Goal: Task Accomplishment & Management: Complete application form

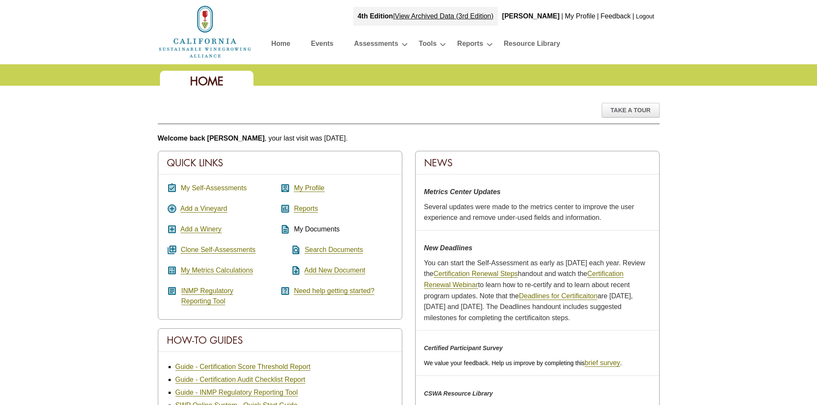
click at [208, 191] on link "My Self-Assessments" at bounding box center [214, 188] width 66 height 8
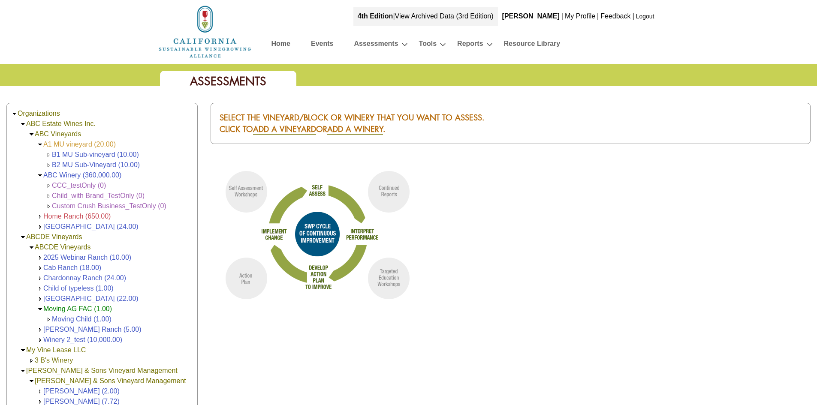
click at [91, 144] on link "A1 MU vineyard (20.00)" at bounding box center [79, 144] width 72 height 7
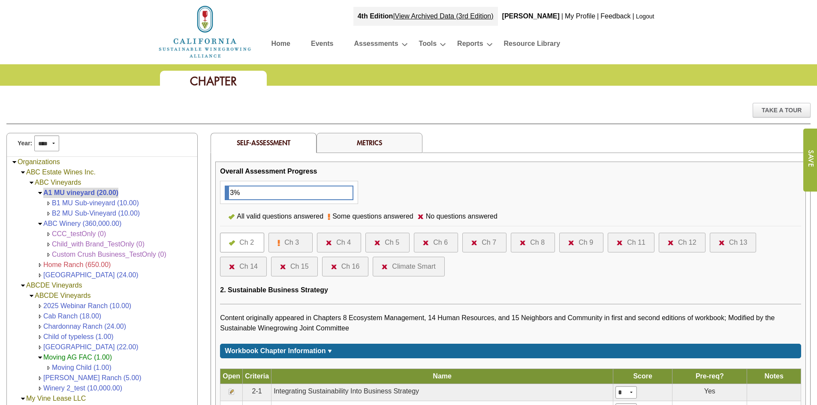
click at [531, 238] on div "Ch 8" at bounding box center [537, 243] width 15 height 10
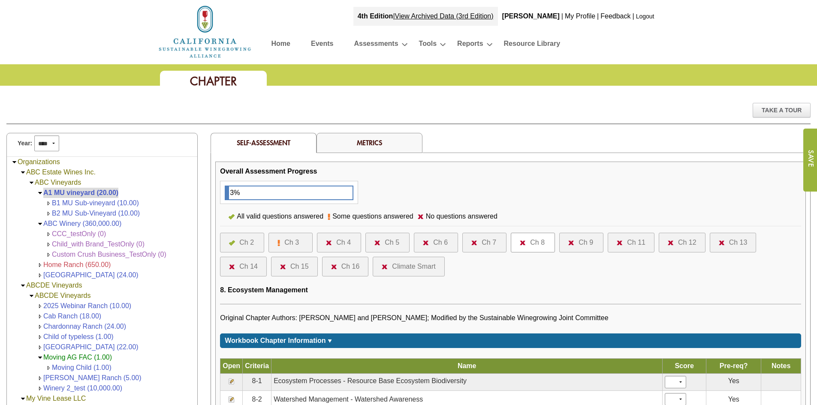
click at [331, 267] on img at bounding box center [334, 267] width 6 height 5
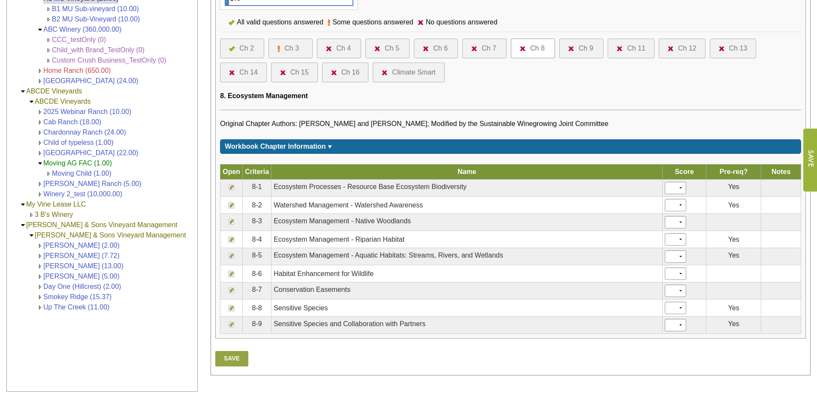
scroll to position [214, 0]
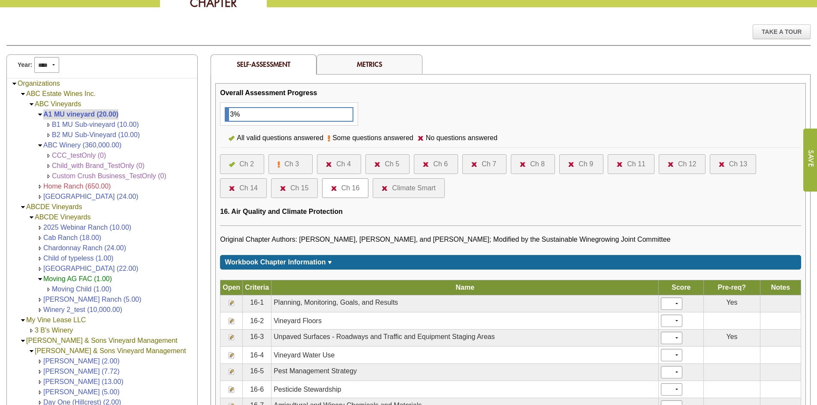
scroll to position [172, 0]
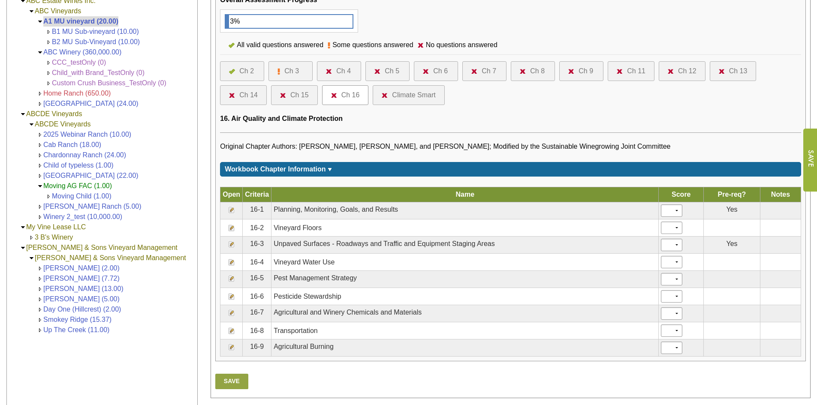
click at [232, 329] on img at bounding box center [231, 331] width 7 height 7
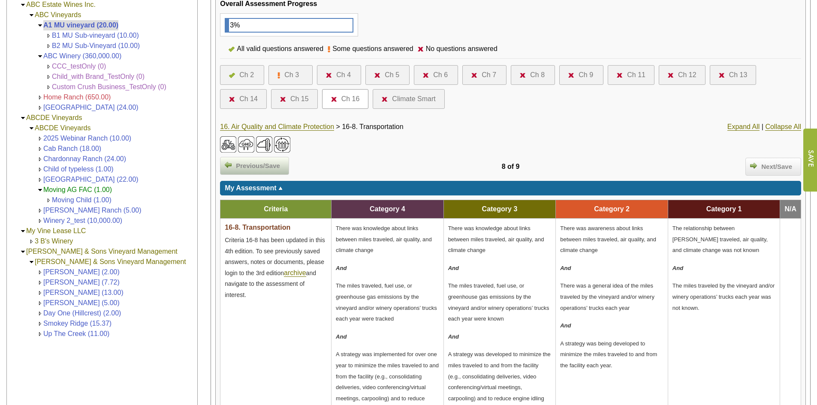
scroll to position [172, 0]
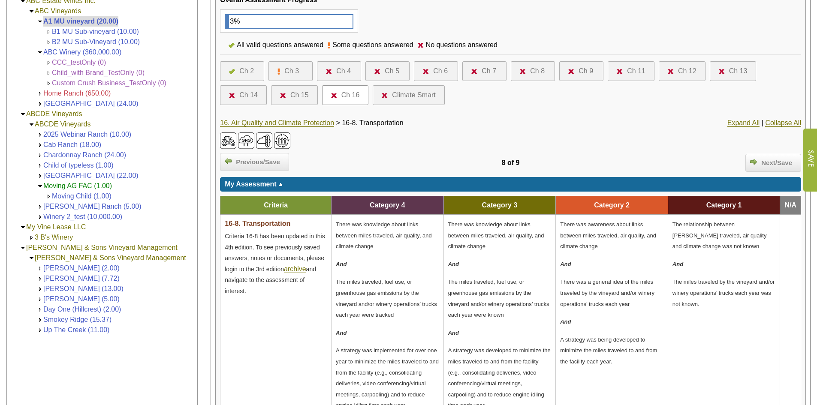
click at [356, 227] on span "There was knowledge about links between miles traveled, air quality, and climat…" at bounding box center [384, 235] width 96 height 28
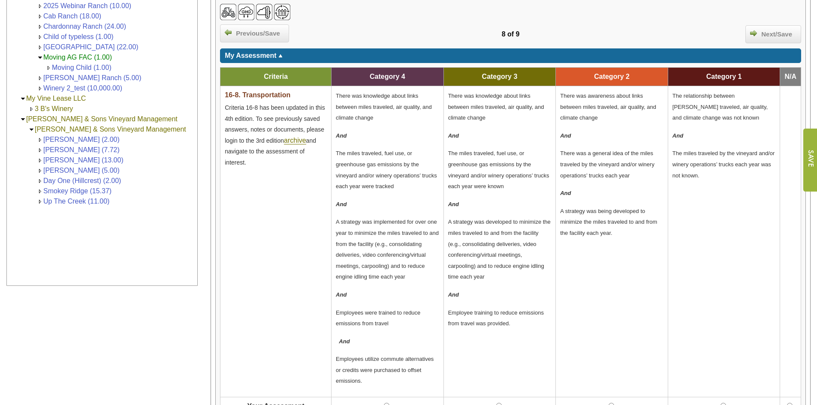
scroll to position [343, 0]
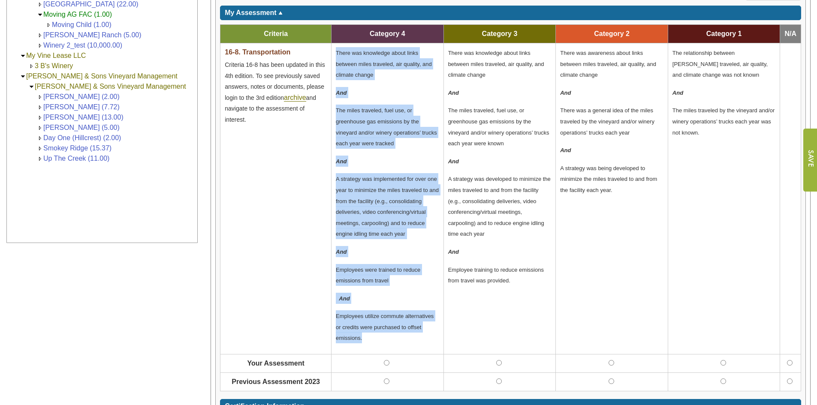
drag, startPoint x: 362, startPoint y: 329, endPoint x: 337, endPoint y: 52, distance: 277.8
click at [337, 52] on td "There was knowledge about links between miles traveled, air quality, and climat…" at bounding box center [388, 198] width 112 height 311
copy td "There was knowledge about links between miles traveled, air quality, and climat…"
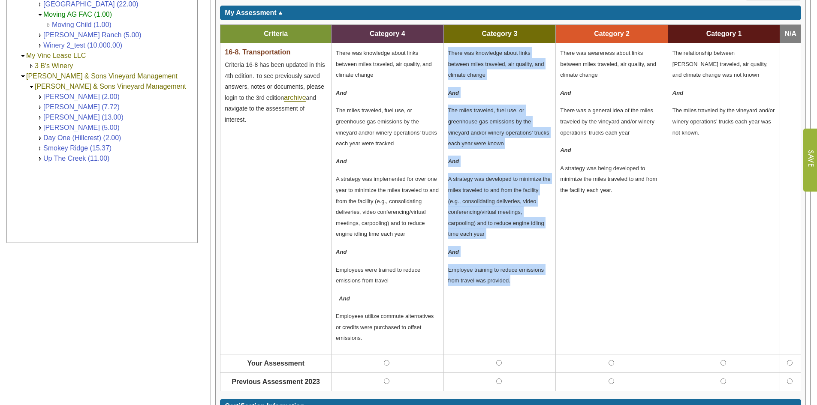
drag, startPoint x: 521, startPoint y: 281, endPoint x: 448, endPoint y: 52, distance: 240.4
click at [448, 52] on td "There was knowledge about links between miles traveled, air quality, and climat…" at bounding box center [500, 198] width 112 height 311
copy td "There was knowledge about links between miles traveled, air quality, and climat…"
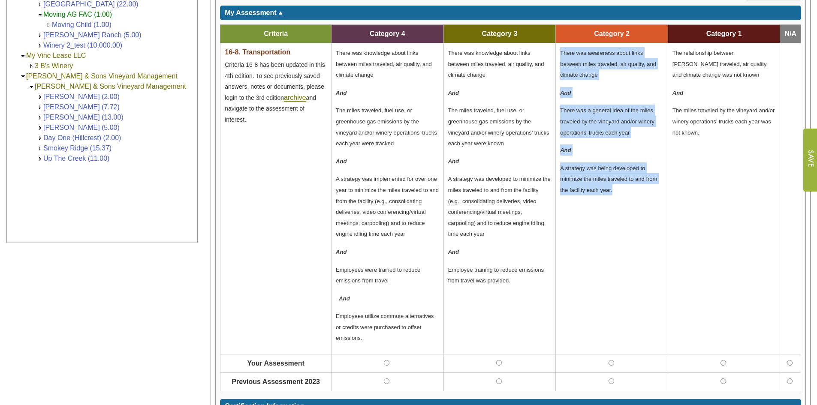
drag, startPoint x: 619, startPoint y: 189, endPoint x: 561, endPoint y: 54, distance: 147.2
click at [561, 54] on td "There was awareness about links between miles traveled, air quality, and climat…" at bounding box center [612, 198] width 112 height 311
copy td "There was awareness about links between miles traveled, air quality, and climat…"
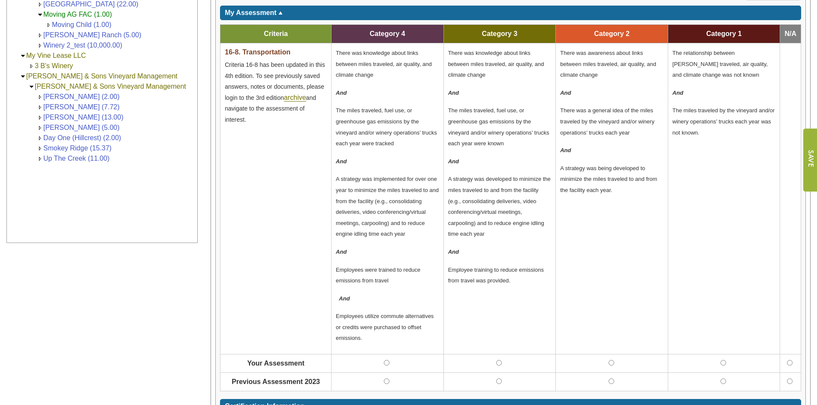
drag, startPoint x: 732, startPoint y: 154, endPoint x: 726, endPoint y: 137, distance: 17.9
click at [731, 150] on td "The relationship between miles traveled, air quality, and climate change was no…" at bounding box center [724, 198] width 112 height 311
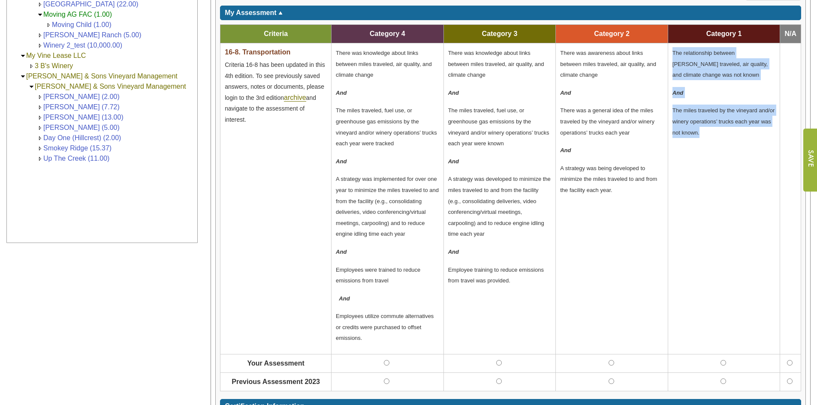
drag, startPoint x: 701, startPoint y: 130, endPoint x: 674, endPoint y: 54, distance: 81.1
click at [674, 54] on td "The relationship between miles traveled, air quality, and climate change was no…" at bounding box center [724, 198] width 112 height 311
copy td "The relationship between miles traveled, air quality, and climate change was no…"
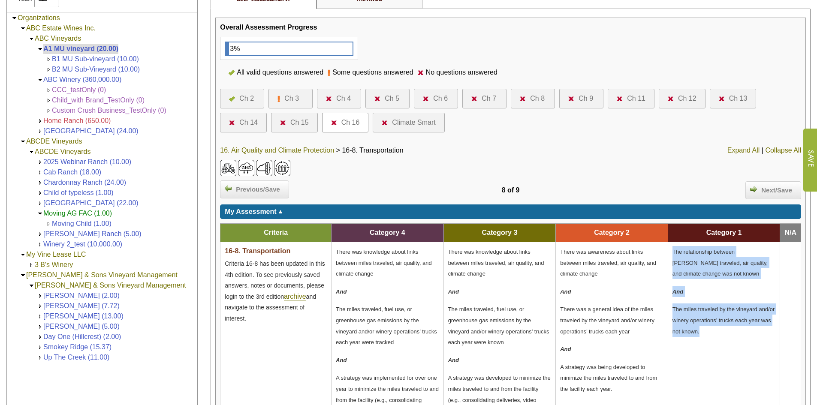
scroll to position [129, 0]
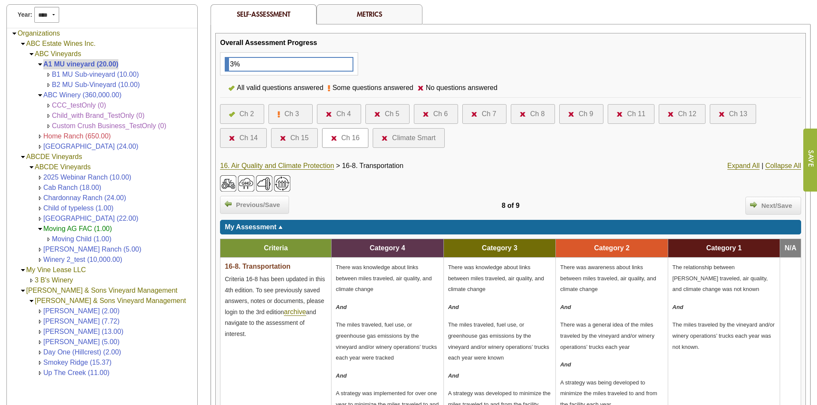
drag, startPoint x: 370, startPoint y: 285, endPoint x: 374, endPoint y: 293, distance: 9.2
click at [369, 285] on p "There was knowledge about links between miles traveled, air quality, and climat…" at bounding box center [387, 278] width 103 height 33
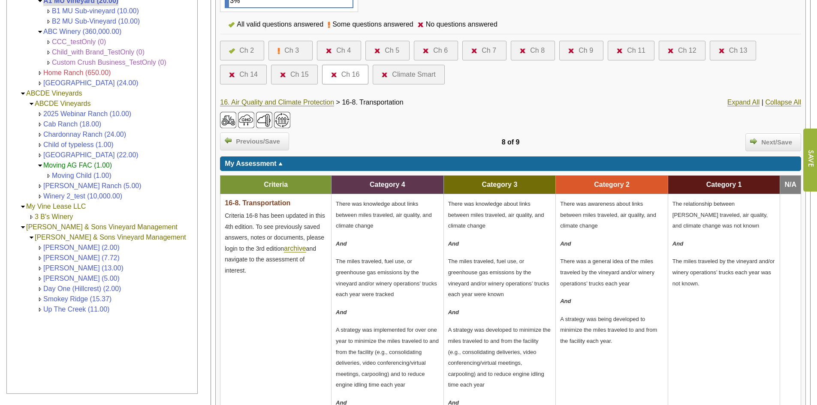
scroll to position [214, 0]
